Goal: Information Seeking & Learning: Learn about a topic

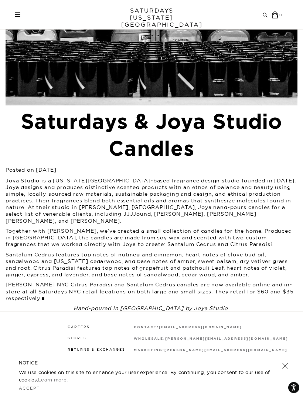
scroll to position [149, 0]
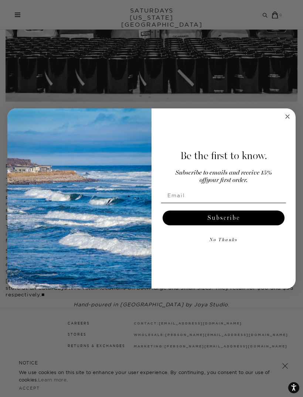
click at [234, 248] on button "No Thanks" at bounding box center [223, 240] width 125 height 15
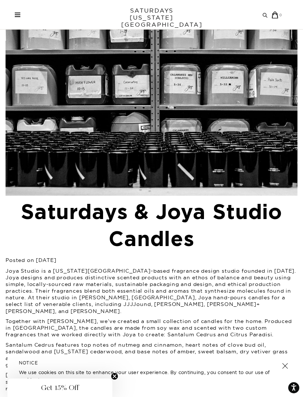
scroll to position [0, 0]
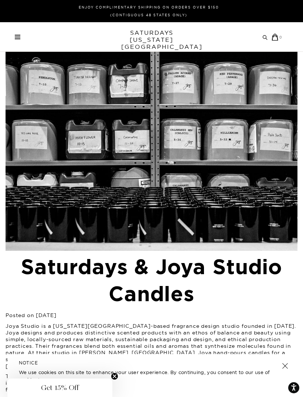
click at [17, 39] on span at bounding box center [18, 38] width 6 height 1
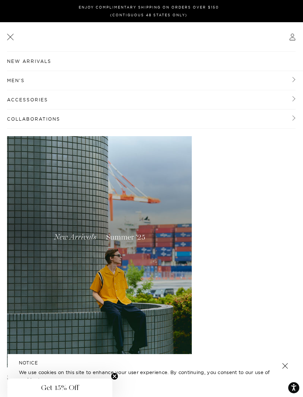
scroll to position [19, 0]
click at [17, 102] on link "Accessories" at bounding box center [151, 100] width 289 height 19
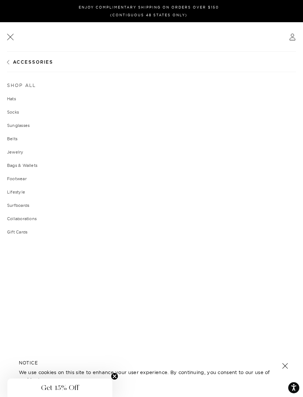
click at [113, 377] on circle "Close teaser" at bounding box center [114, 376] width 7 height 7
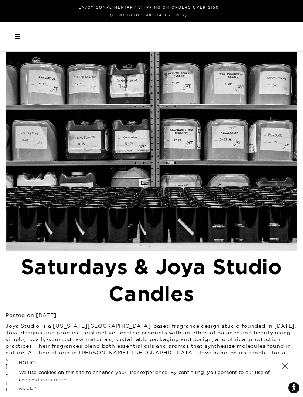
click at [23, 35] on div "Archive Sale Men's Tees Shirts Shorts Swim Knitwear Pants Sweats" at bounding box center [149, 36] width 268 height 4
click at [17, 40] on div "Archive Sale Men's Tees Shirts Shorts Swim Knitwear Pants Sweats Women's" at bounding box center [151, 37] width 303 height 30
click at [19, 39] on span at bounding box center [18, 38] width 6 height 1
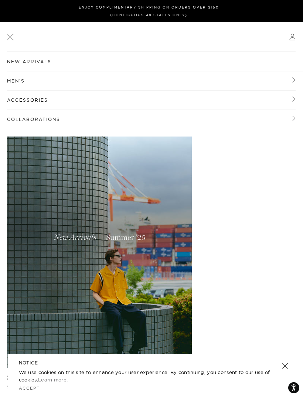
click at [9, 104] on link "Accessories" at bounding box center [151, 100] width 289 height 19
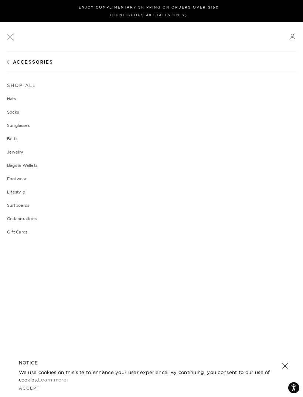
click at [13, 87] on link "Shop All" at bounding box center [151, 85] width 289 height 4
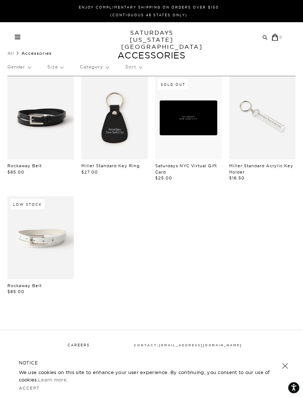
click at [16, 38] on span at bounding box center [18, 38] width 6 height 1
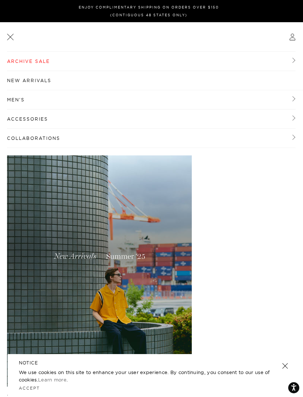
click at [18, 138] on link "Collaborations" at bounding box center [151, 138] width 289 height 19
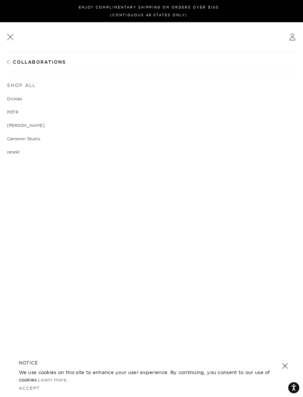
click at [9, 150] on link "retaW" at bounding box center [151, 152] width 289 height 4
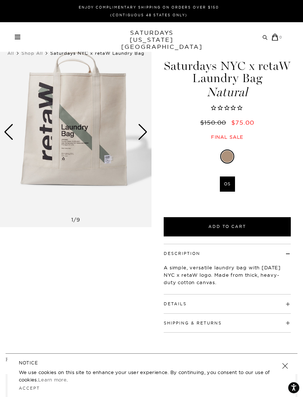
click at [19, 38] on span at bounding box center [18, 38] width 6 height 1
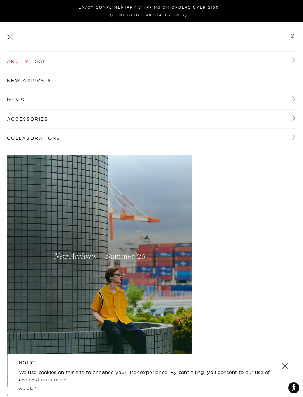
click at [11, 40] on link at bounding box center [10, 36] width 9 height 9
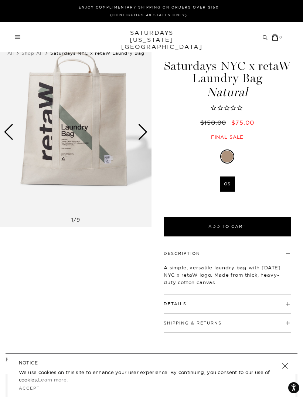
click at [139, 38] on link "SATURDAYS [US_STATE][GEOGRAPHIC_DATA]" at bounding box center [151, 39] width 61 height 21
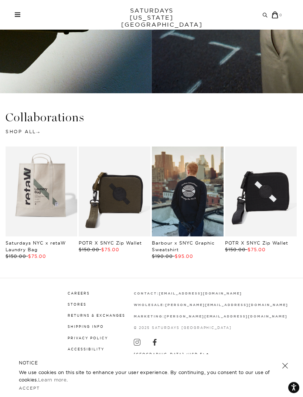
scroll to position [1239, 0]
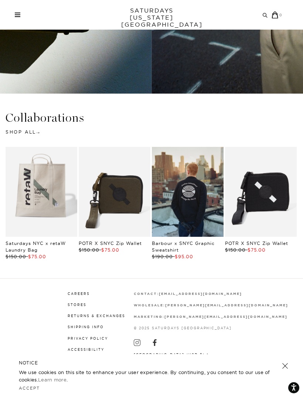
click at [282, 371] on link at bounding box center [285, 366] width 10 height 10
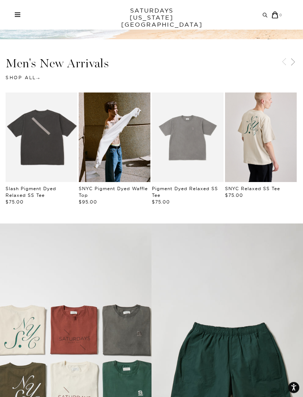
scroll to position [0, 0]
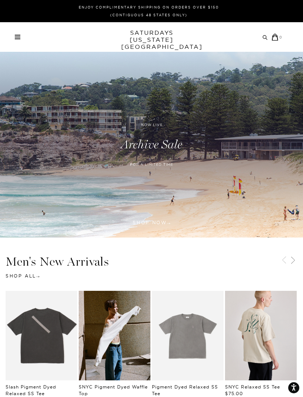
click at [18, 36] on span at bounding box center [18, 35] width 6 height 1
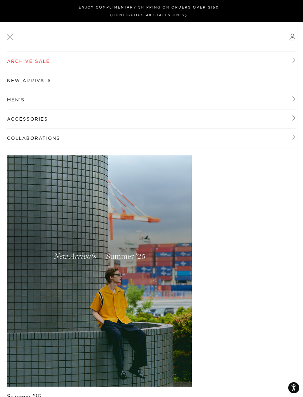
click at [18, 121] on link "Accessories" at bounding box center [151, 119] width 289 height 19
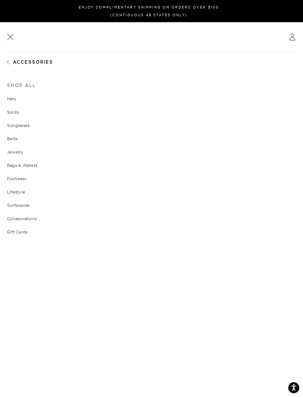
click at [14, 194] on link "Lifestyle" at bounding box center [151, 192] width 289 height 4
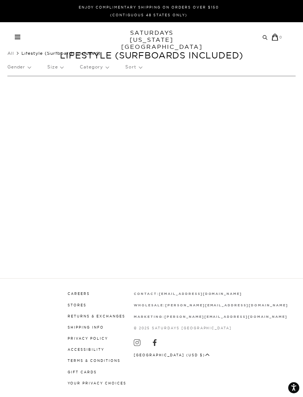
click at [266, 37] on icon at bounding box center [266, 37] width 6 height 5
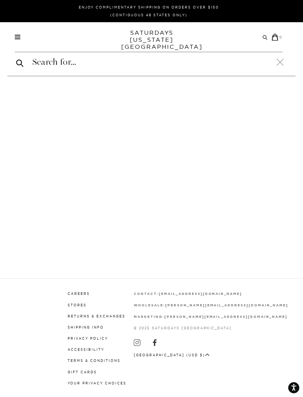
click at [43, 63] on input "search" at bounding box center [149, 62] width 268 height 12
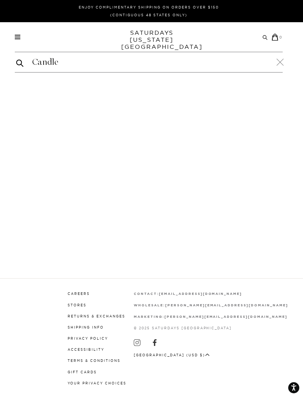
type input "Candle"
click at [20, 63] on button "submit" at bounding box center [19, 62] width 7 height 9
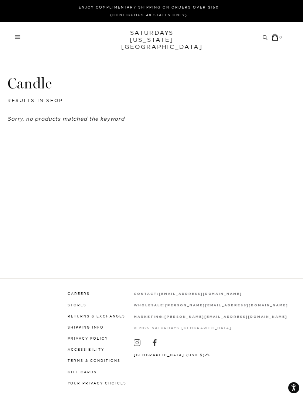
click at [19, 39] on span at bounding box center [18, 38] width 6 height 1
